Goal: Information Seeking & Learning: Understand process/instructions

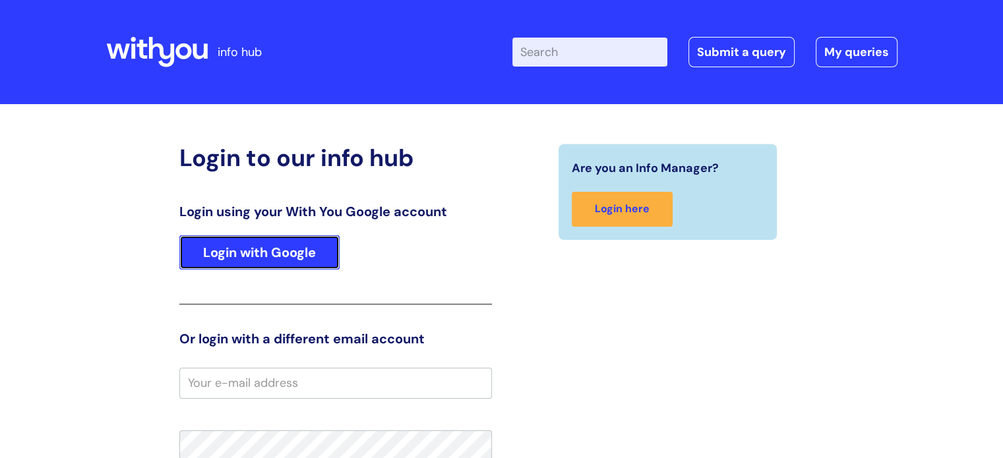
click at [206, 249] on link "Login with Google" at bounding box center [259, 252] width 160 height 34
click at [232, 252] on link "Login with Google" at bounding box center [259, 252] width 160 height 34
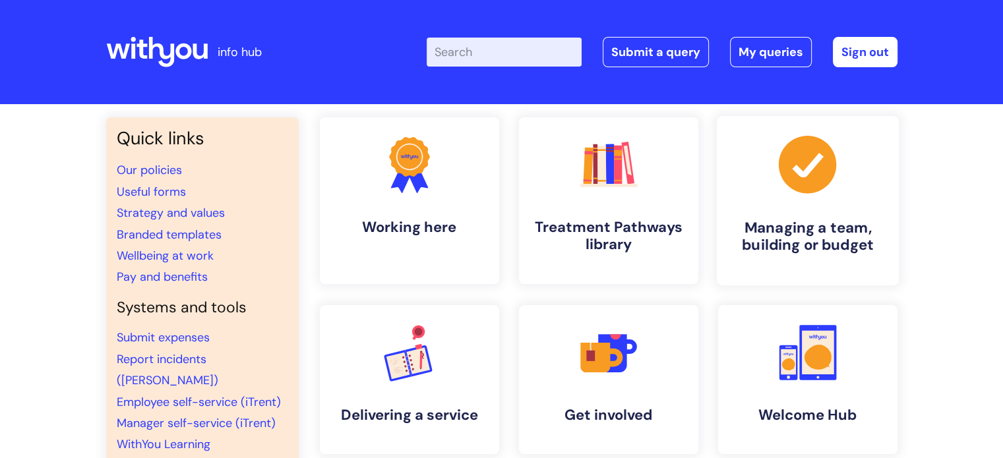
click at [775, 238] on h4 "Managing a team, building or budget" at bounding box center [807, 237] width 161 height 36
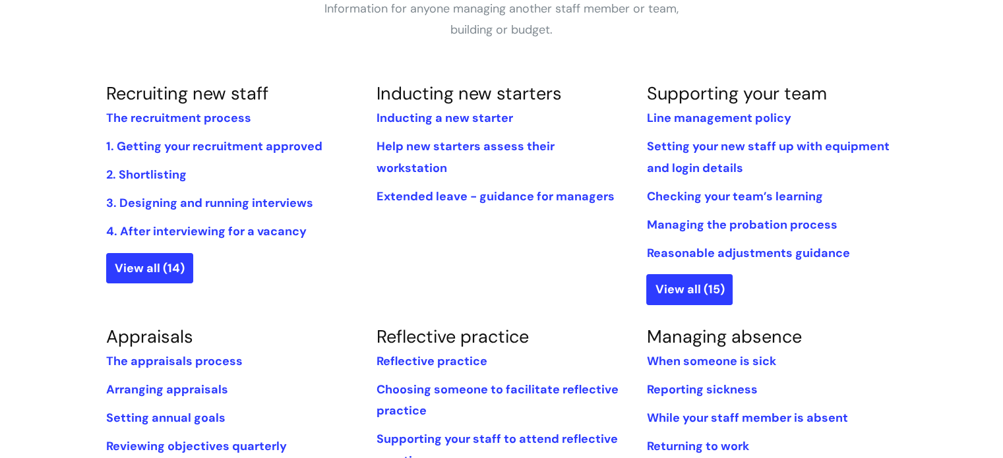
scroll to position [330, 0]
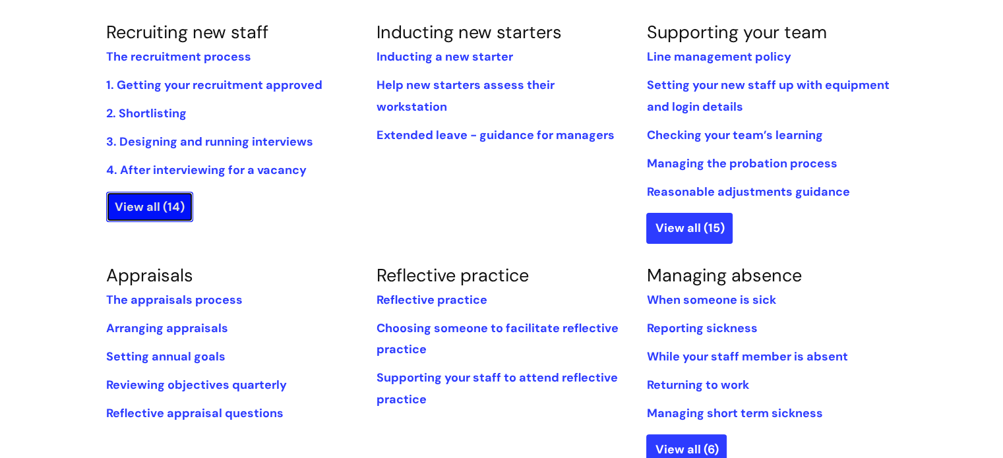
click at [152, 212] on link "View all (14)" at bounding box center [149, 207] width 87 height 30
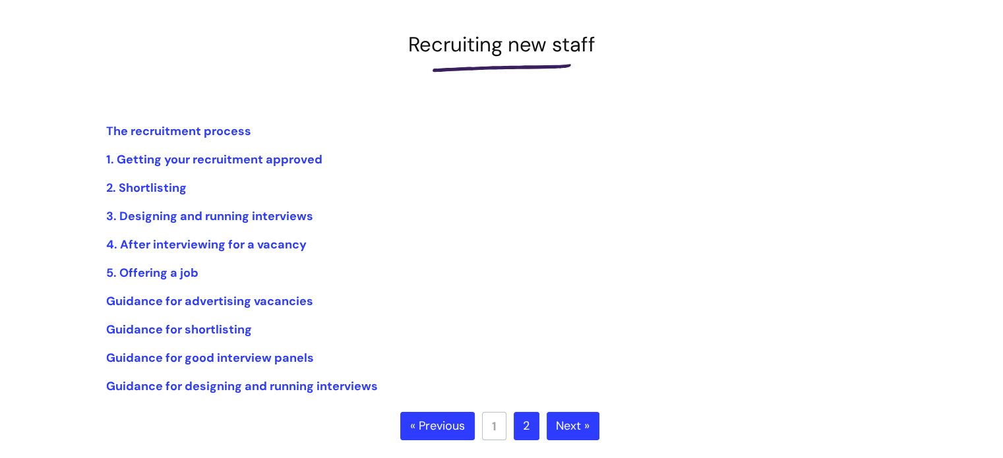
scroll to position [198, 0]
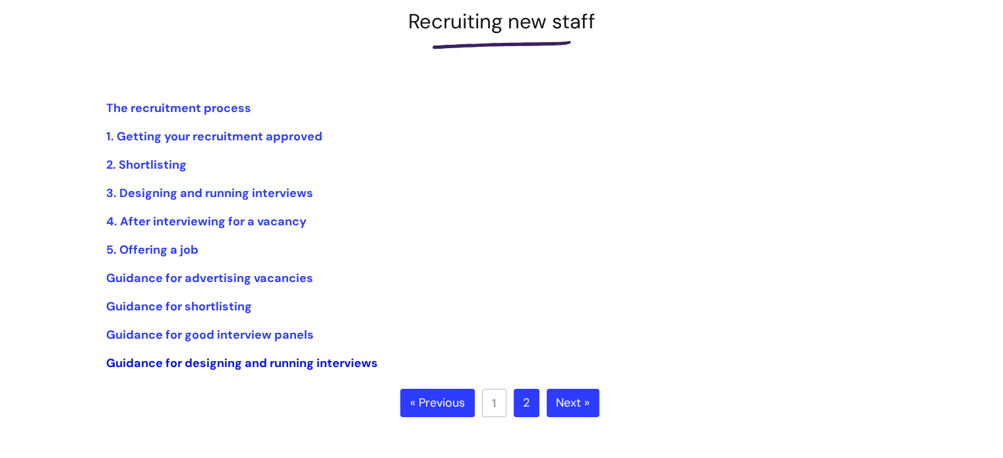
click at [202, 363] on link "Guidance for designing and running interviews" at bounding box center [242, 363] width 272 height 16
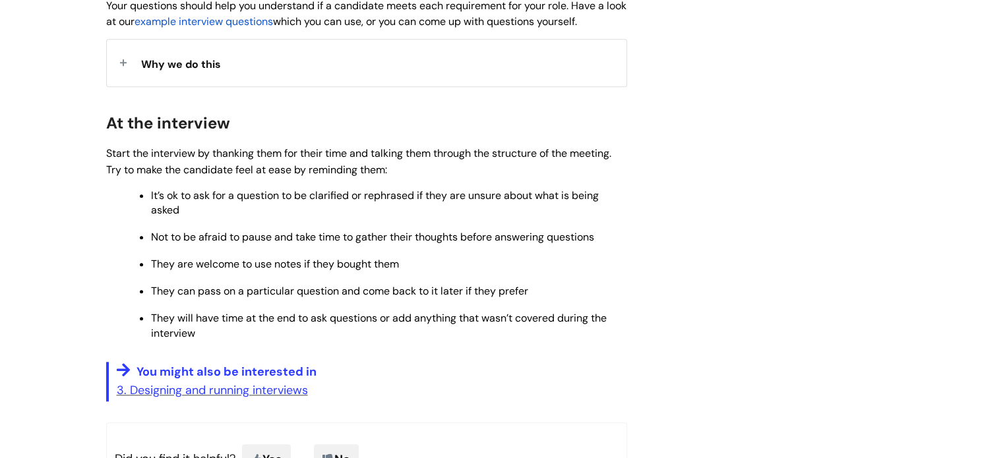
scroll to position [923, 0]
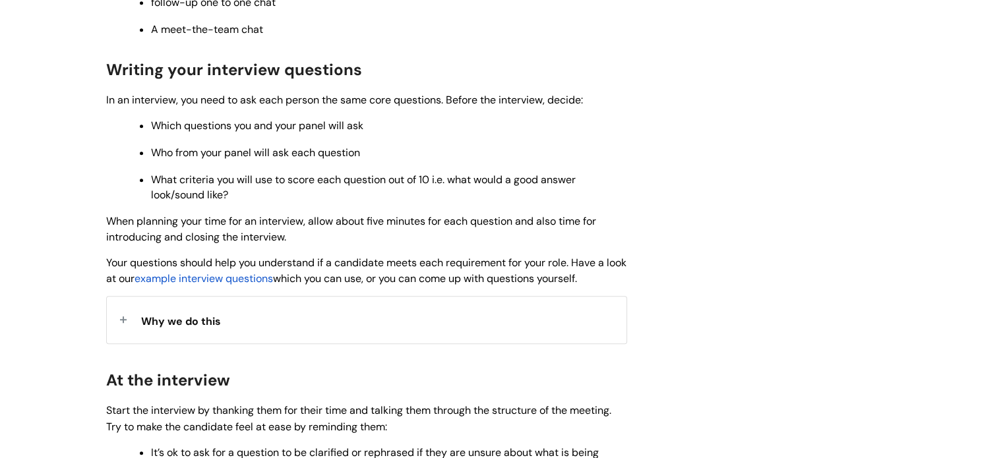
click at [209, 285] on span "example interview questions" at bounding box center [203, 279] width 138 height 14
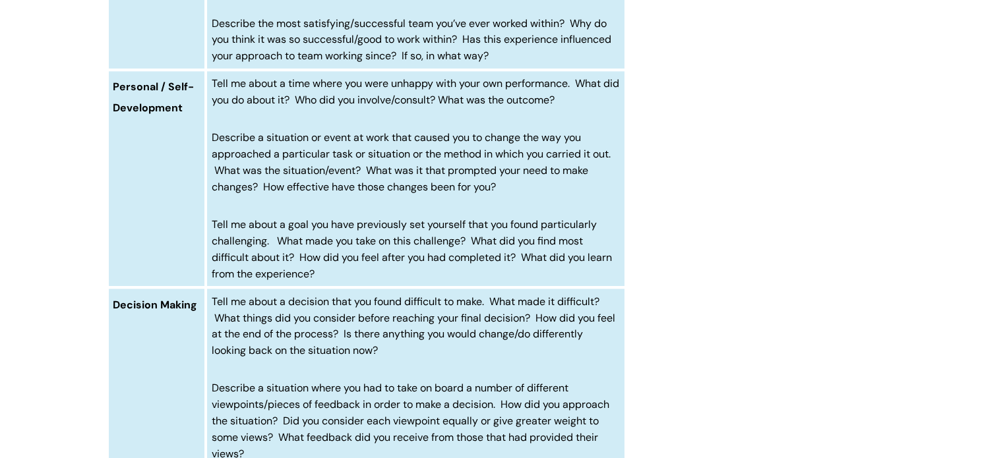
scroll to position [1252, 0]
